Goal: Information Seeking & Learning: Learn about a topic

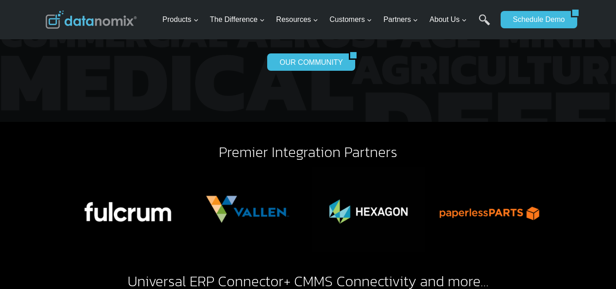
click at [549, 59] on div "Hundreds of shops are already seeing the impact. Real results. Real momentum. A…" at bounding box center [308, 51] width 525 height 83
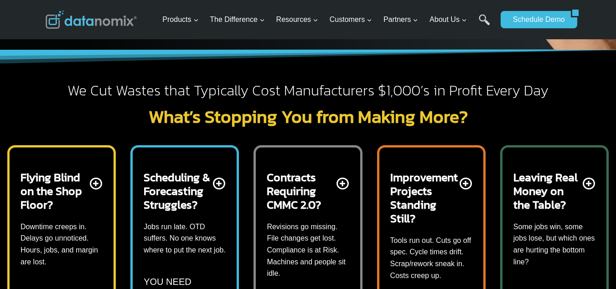
scroll to position [274, 0]
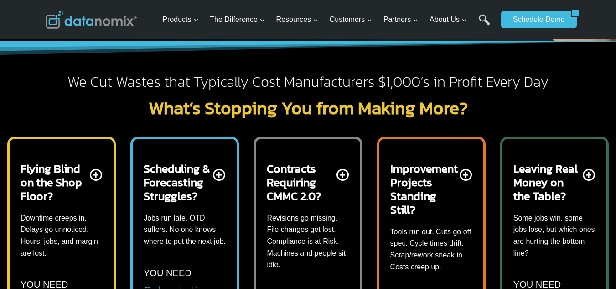
click at [436, 226] on p "Tools run out. Cuts go off spec. Cycle times drift. Scrap/rework sneak in. Cost…" at bounding box center [431, 249] width 82 height 47
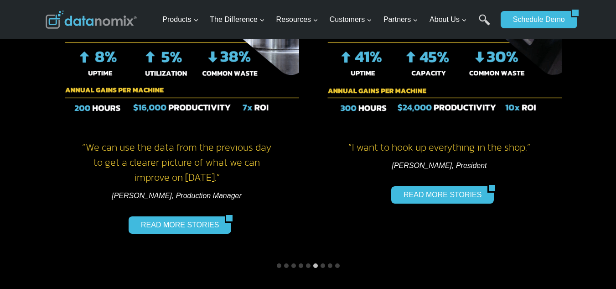
scroll to position [1611, 0]
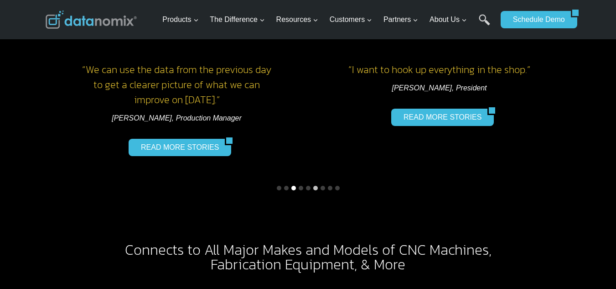
click at [293, 186] on button "Go to slide 3" at bounding box center [293, 188] width 5 height 5
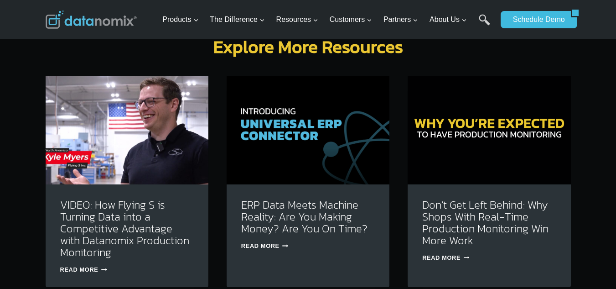
scroll to position [2979, 0]
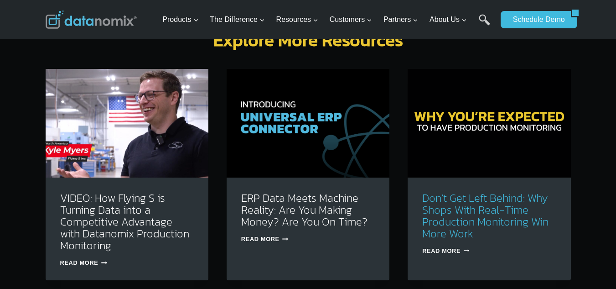
click at [458, 190] on link "Don’t Get Left Behind: Why Shops With Real-Time Production Monitoring Win More …" at bounding box center [485, 216] width 126 height 52
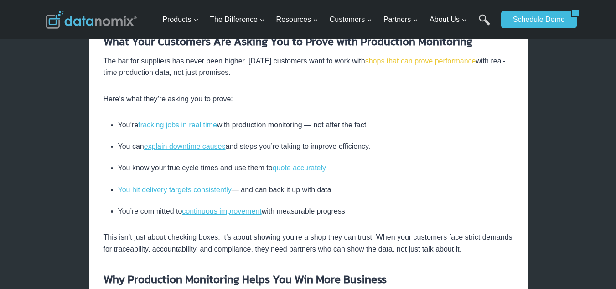
scroll to position [547, 0]
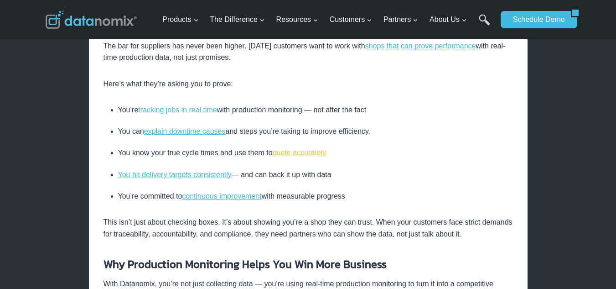
click at [303, 155] on link "quote accurately" at bounding box center [299, 153] width 53 height 8
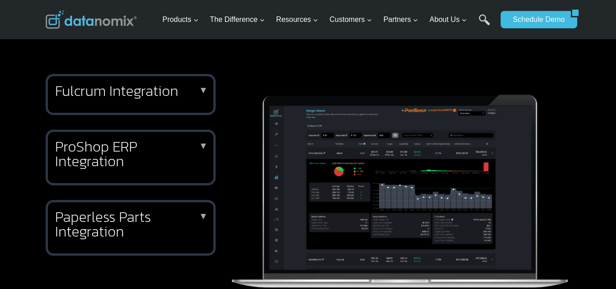
scroll to position [425, 0]
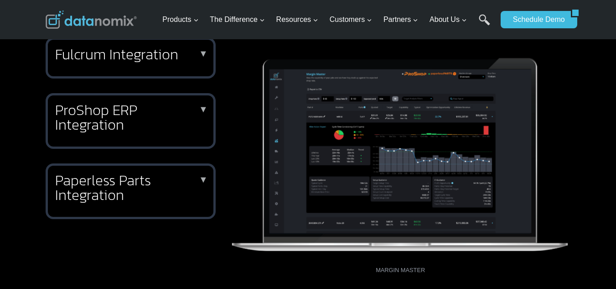
click at [159, 202] on div "Paperless Parts Integration ▼ The Datanomix Integration with Paperless Parts en…" at bounding box center [131, 191] width 170 height 56
